Goal: Find specific page/section: Find specific page/section

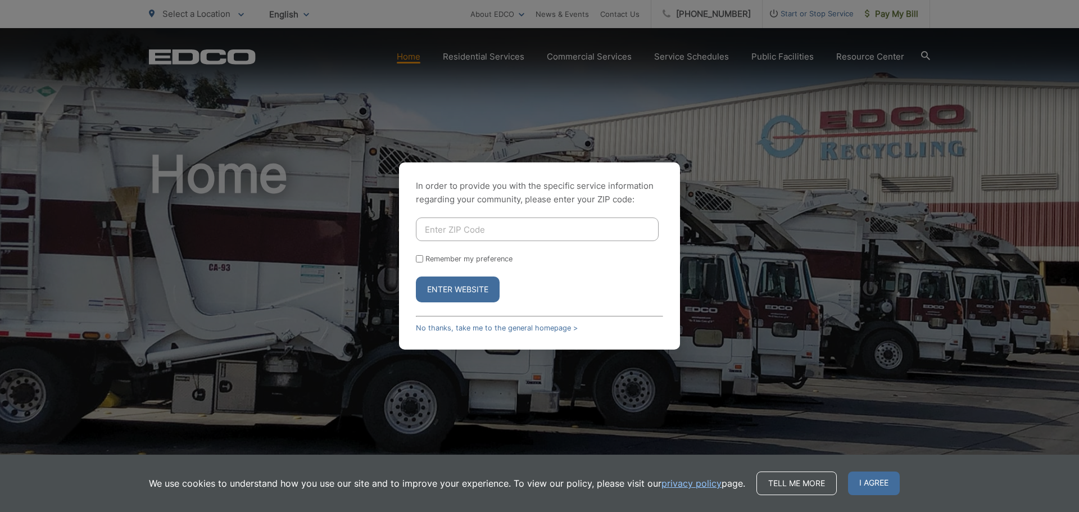
click at [436, 234] on input "Enter ZIP Code" at bounding box center [537, 230] width 243 height 24
type input "90713"
click at [464, 288] on button "Enter Website" at bounding box center [458, 290] width 84 height 26
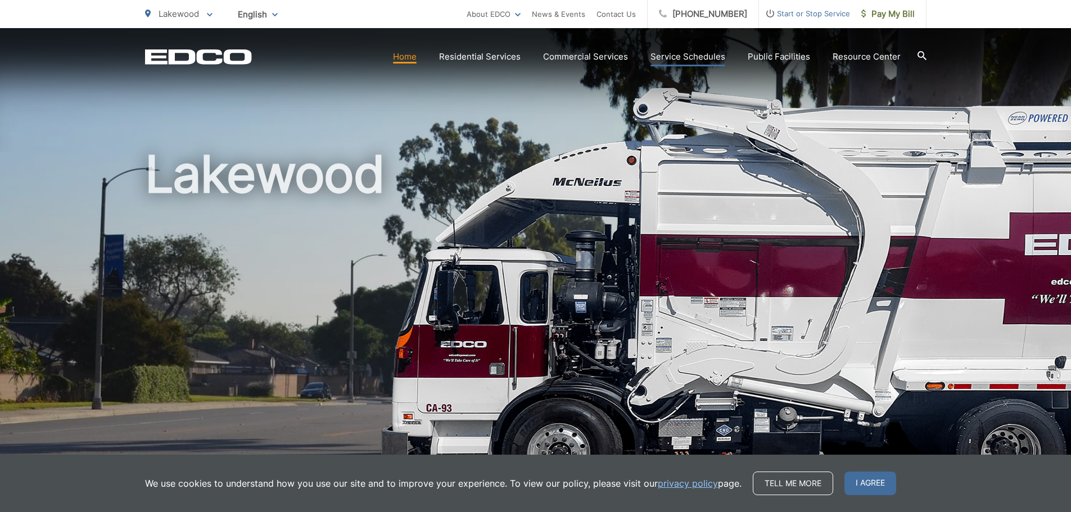
click at [689, 55] on link "Service Schedules" at bounding box center [687, 56] width 75 height 13
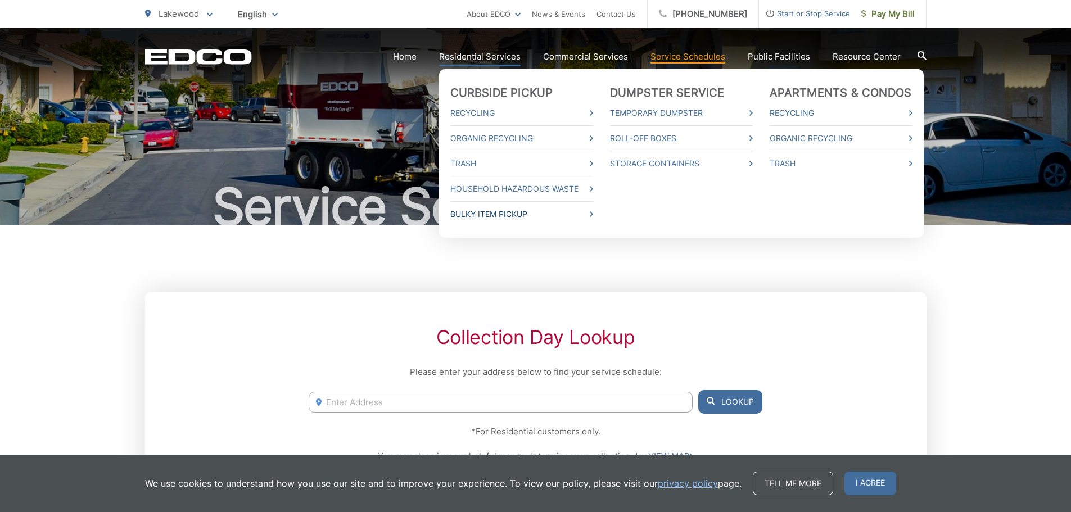
click at [495, 214] on link "Bulky Item Pickup" at bounding box center [521, 213] width 143 height 13
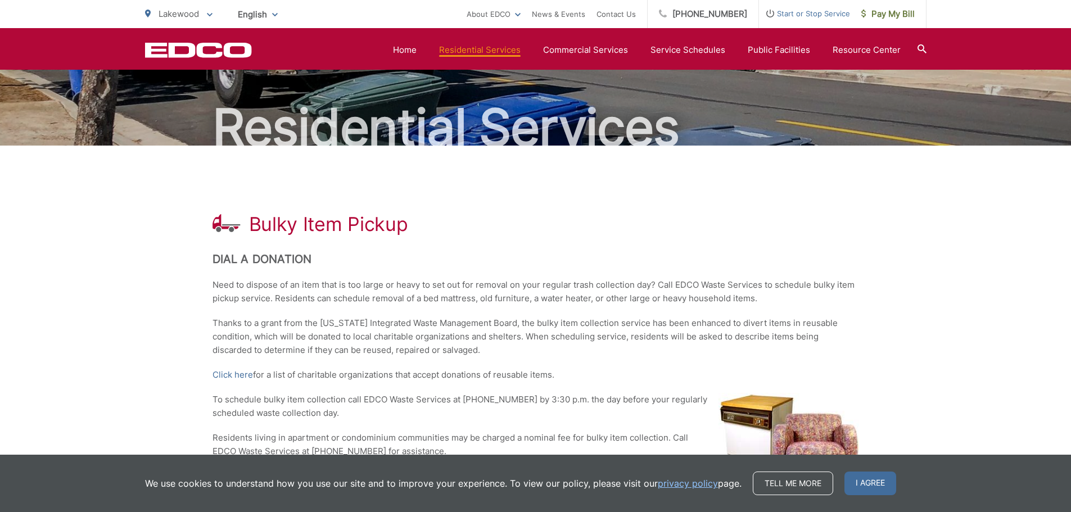
scroll to position [33, 0]
